Goal: Task Accomplishment & Management: Manage account settings

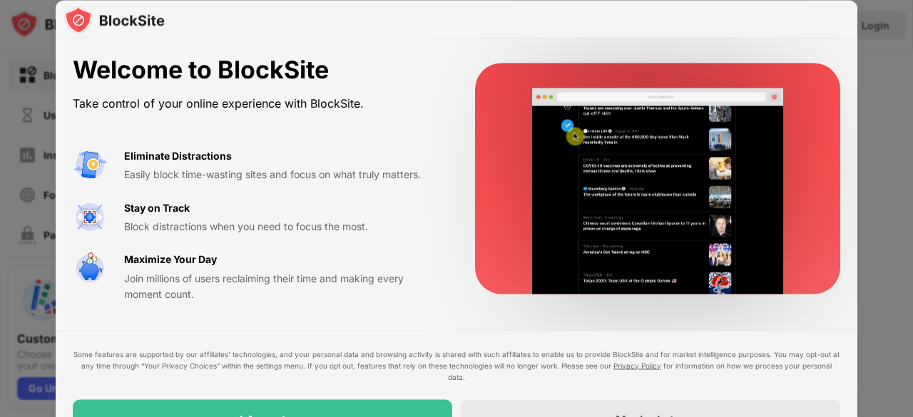
drag, startPoint x: 912, startPoint y: 116, endPoint x: 910, endPoint y: 265, distance: 149.1
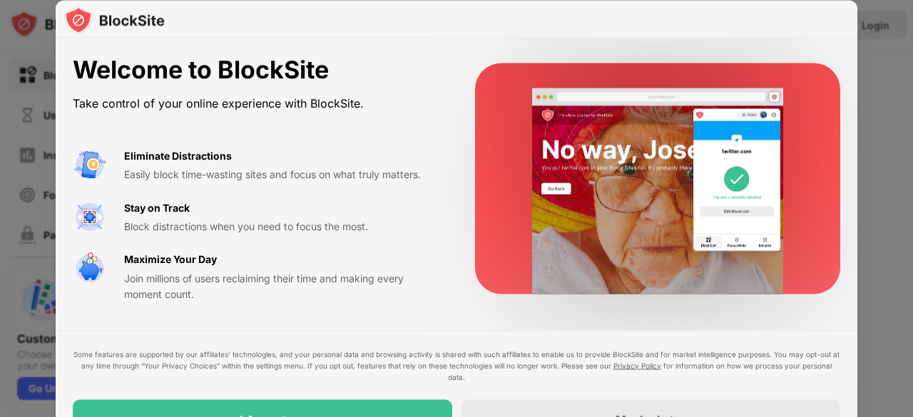
click at [910, 265] on div at bounding box center [456, 208] width 913 height 417
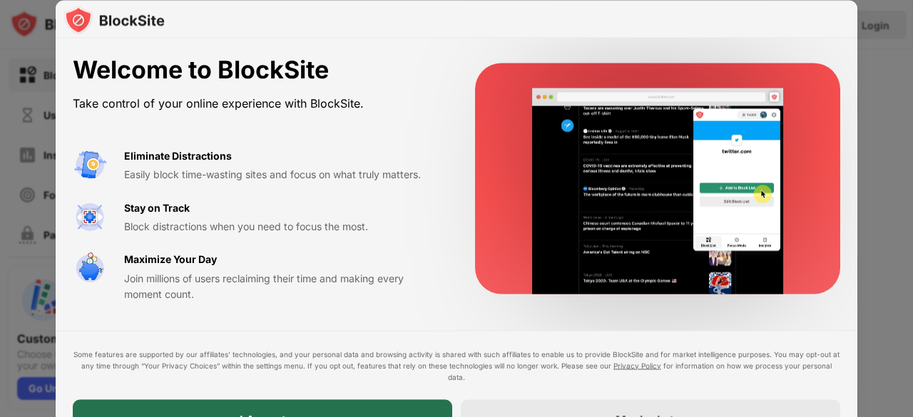
click at [397, 400] on div "I Accept" at bounding box center [262, 419] width 379 height 40
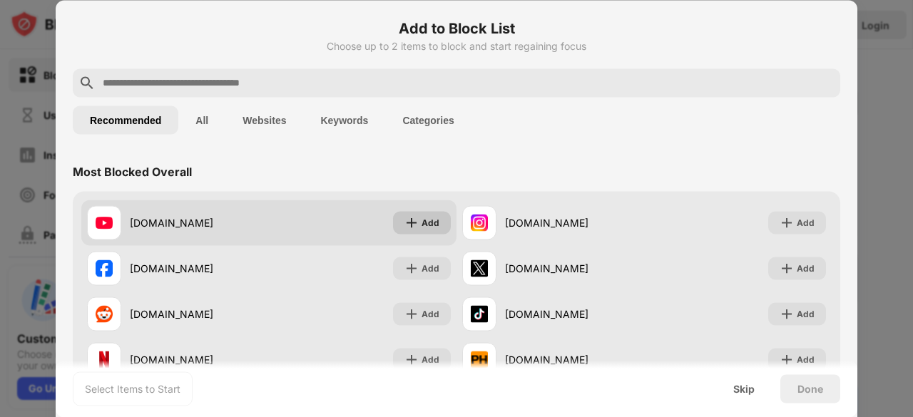
click at [414, 225] on div "Add" at bounding box center [422, 222] width 58 height 23
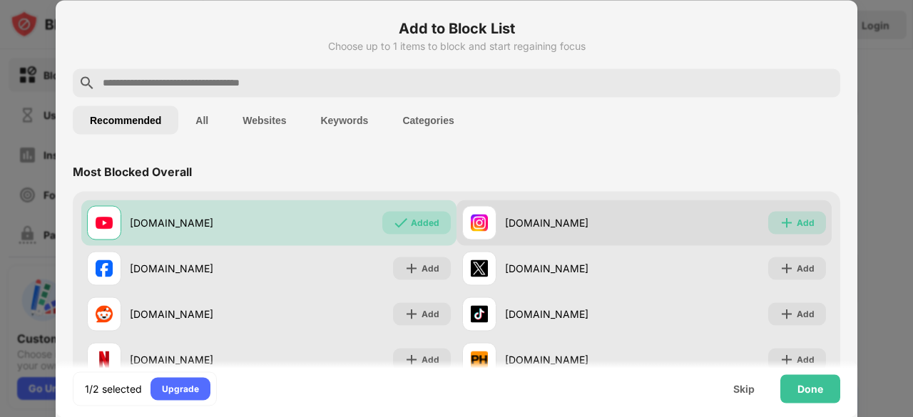
click at [797, 215] on div "Add" at bounding box center [806, 222] width 18 height 14
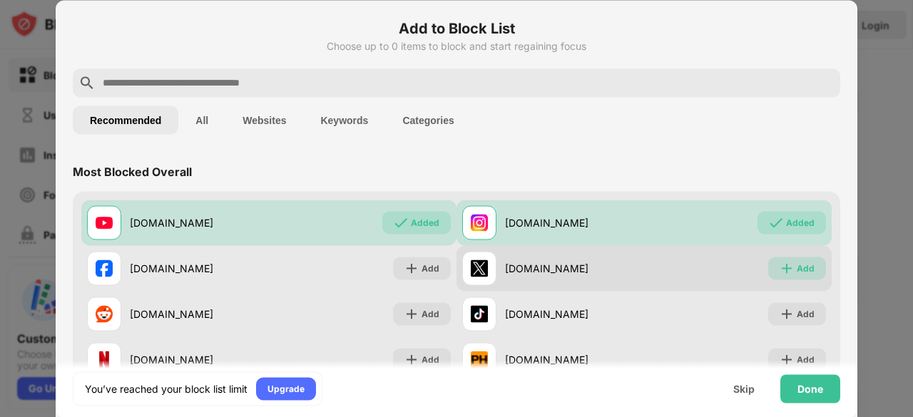
click at [783, 274] on img at bounding box center [787, 268] width 14 height 14
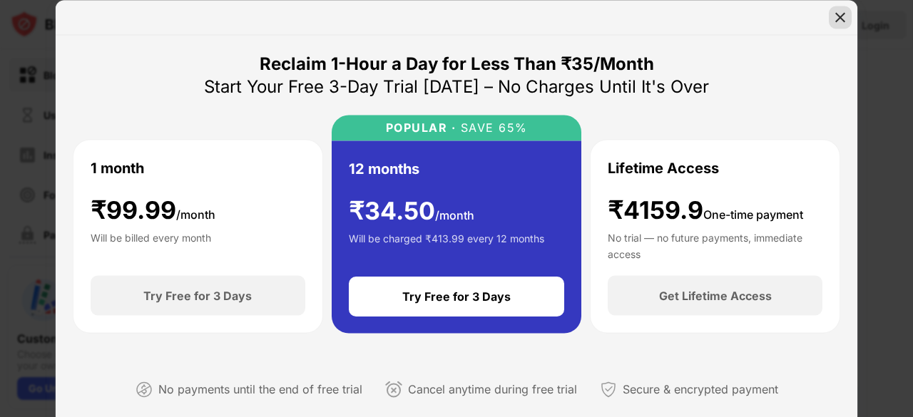
click at [836, 15] on img at bounding box center [840, 17] width 14 height 14
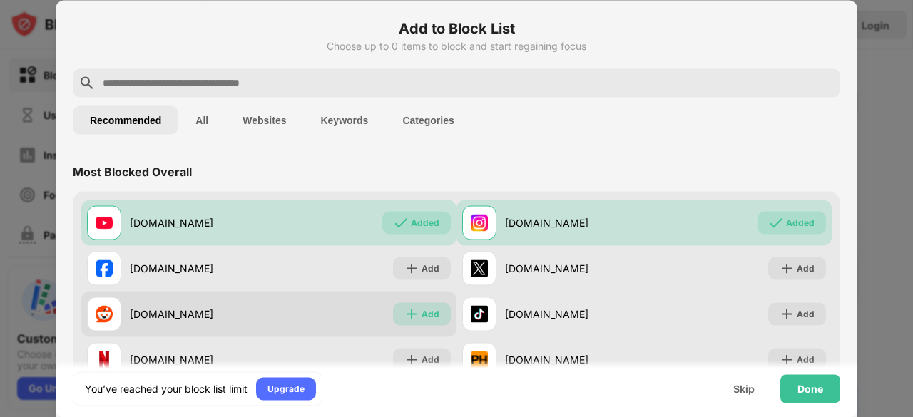
click at [405, 312] on img at bounding box center [411, 314] width 14 height 14
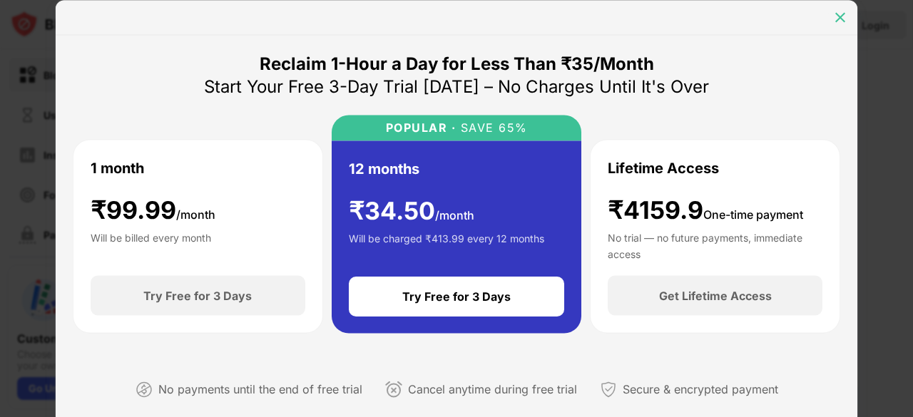
click at [838, 13] on img at bounding box center [840, 17] width 14 height 14
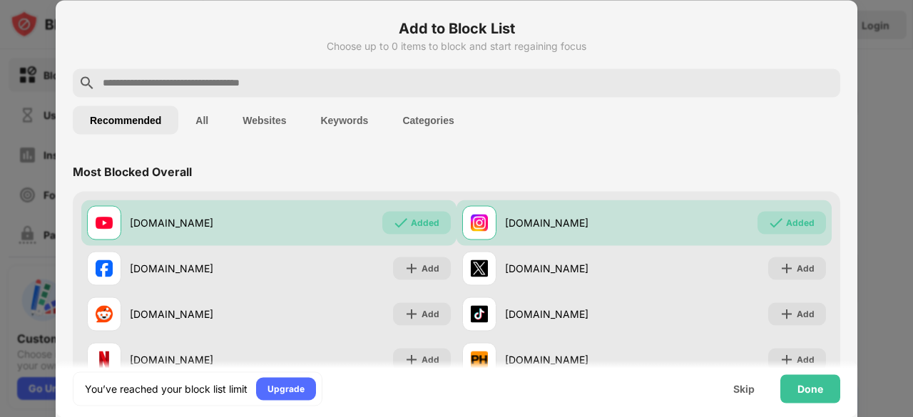
click at [868, 252] on div at bounding box center [456, 208] width 913 height 417
click at [733, 387] on div "Skip" at bounding box center [744, 388] width 56 height 29
